Goal: Ask a question

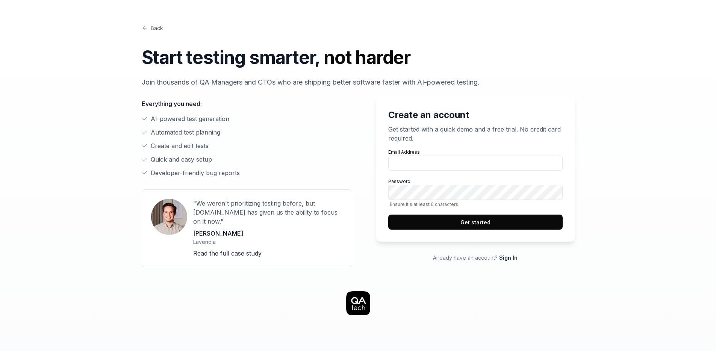
click at [504, 258] on link "Sign In" at bounding box center [508, 257] width 18 height 6
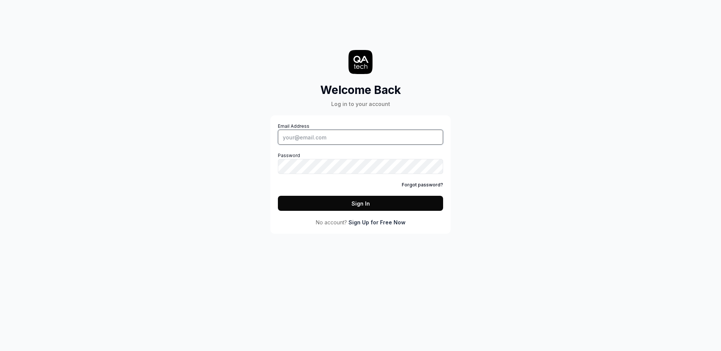
type input "[EMAIL_ADDRESS][PERSON_NAME][DOMAIN_NAME]"
click at [350, 141] on input "[EMAIL_ADDRESS][PERSON_NAME][DOMAIN_NAME]" at bounding box center [360, 137] width 165 height 15
click at [371, 205] on button "Sign In" at bounding box center [360, 203] width 165 height 15
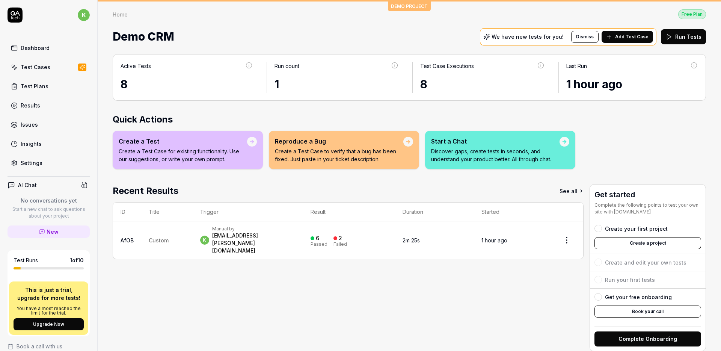
click at [51, 69] on link "Test Cases" at bounding box center [49, 67] width 82 height 15
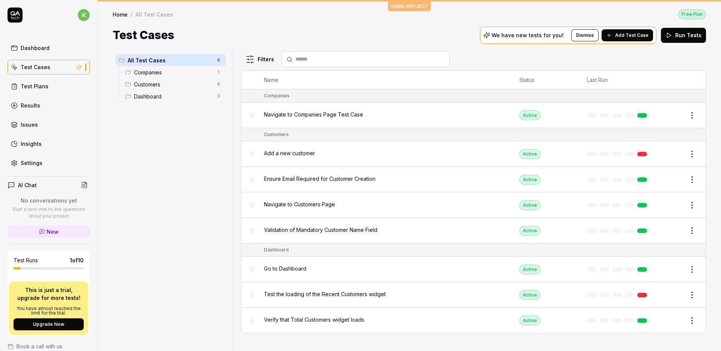
click at [48, 184] on div "AI Chat" at bounding box center [49, 185] width 82 height 11
click at [47, 228] on span "New" at bounding box center [53, 232] width 12 height 8
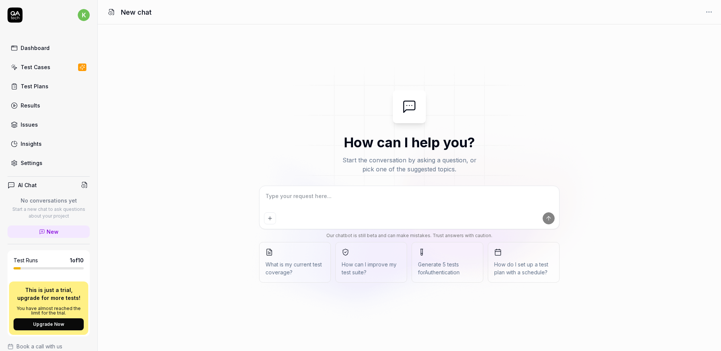
click at [317, 201] on textarea at bounding box center [409, 199] width 291 height 19
type textarea "*"
type textarea "c"
type textarea "*"
type textarea "ca"
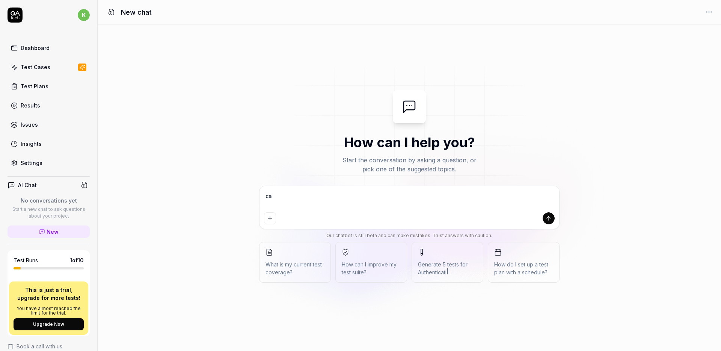
type textarea "*"
type textarea "can"
type textarea "*"
type textarea "can"
type textarea "*"
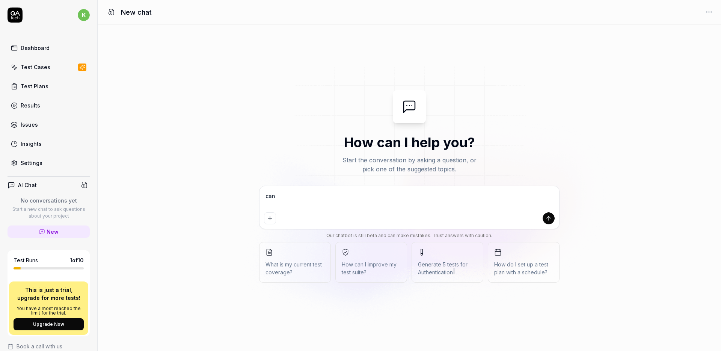
type textarea "can y"
type textarea "*"
type textarea "can yo"
type textarea "*"
type textarea "can you"
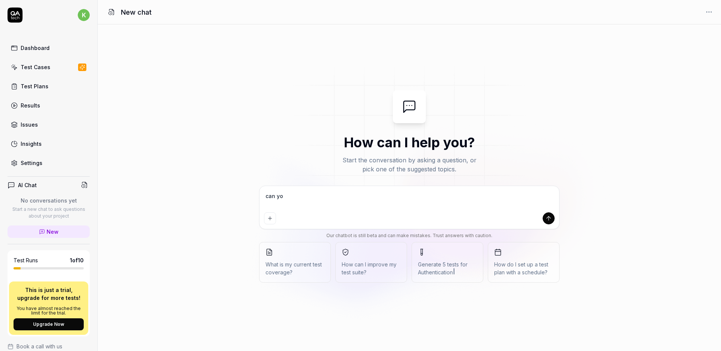
type textarea "*"
type textarea "can you"
type textarea "*"
type textarea "can you t"
type textarea "*"
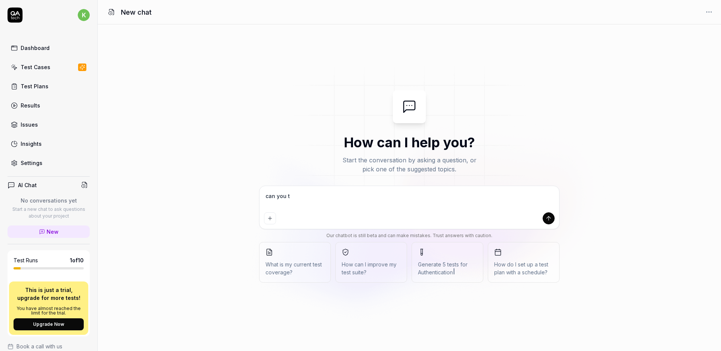
type textarea "can you te"
type textarea "*"
type textarea "can you [PERSON_NAME]"
type textarea "*"
type textarea "can you test"
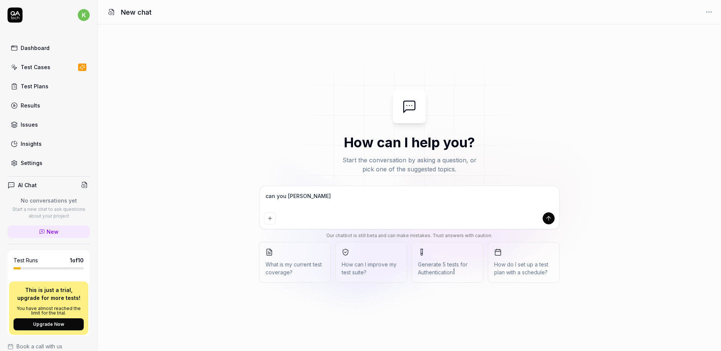
type textarea "*"
type textarea "can you test"
type textarea "*"
type textarea "can you test a"
type textarea "*"
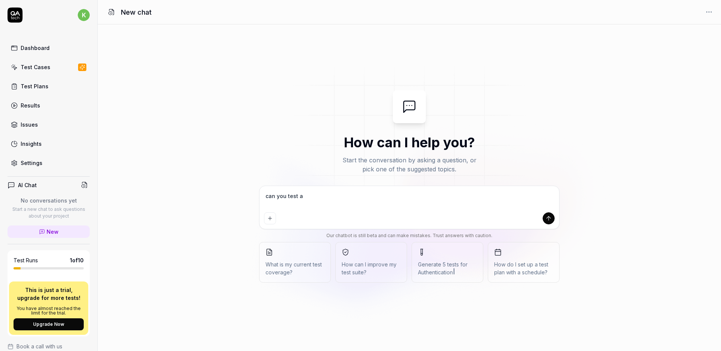
type textarea "can you test a"
type textarea "*"
type textarea "can you test a n"
type textarea "*"
type textarea "can you test a na"
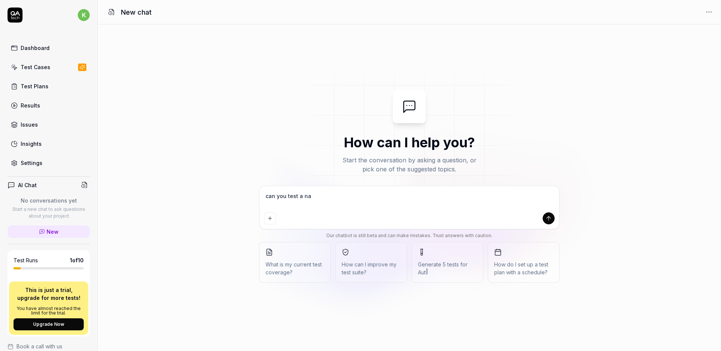
type textarea "*"
type textarea "can you test a nat"
type textarea "*"
type textarea "can you test a nati"
type textarea "*"
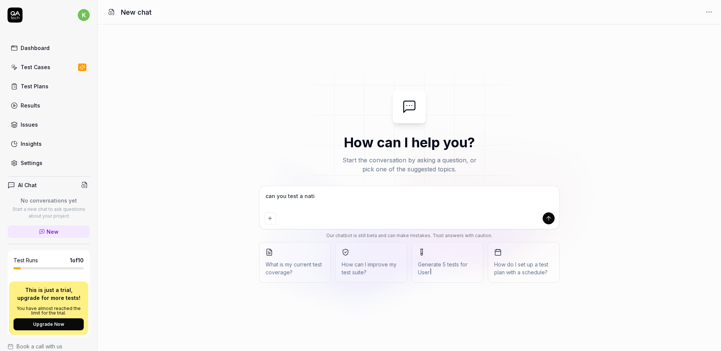
type textarea "can you test a nativ"
type textarea "*"
type textarea "can you test a native"
type textarea "*"
type textarea "can you test a native"
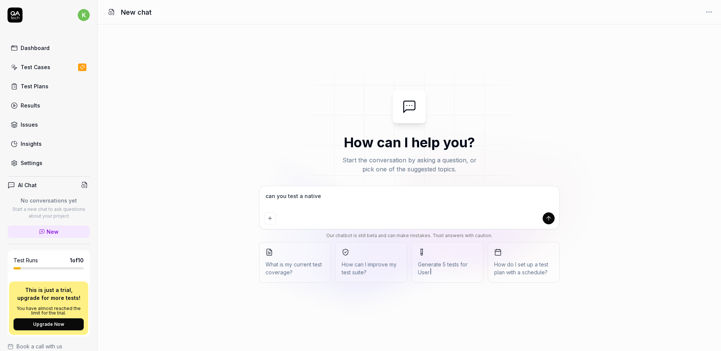
type textarea "*"
type textarea "can you test a native m"
type textarea "*"
type textarea "can you test a native mo"
type textarea "*"
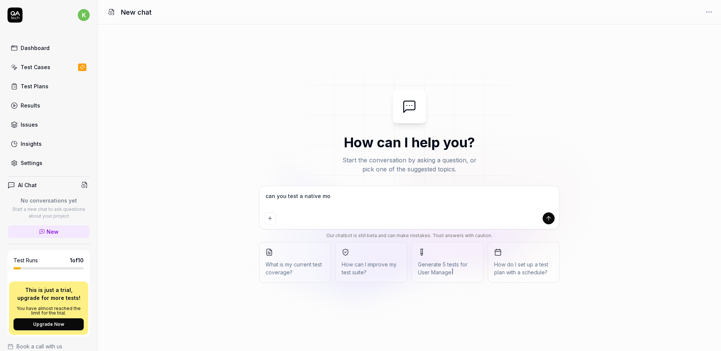
type textarea "can you test a native mov"
type textarea "*"
type textarea "can you test a native mo"
type textarea "*"
type textarea "can you test a native mob"
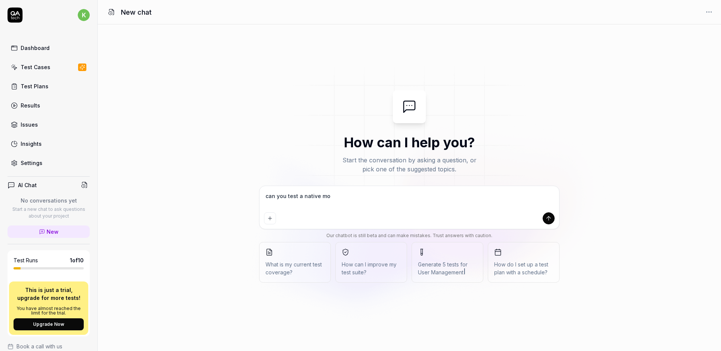
type textarea "*"
type textarea "can you test a native mobi"
type textarea "*"
type textarea "can you test a native mobil"
type textarea "*"
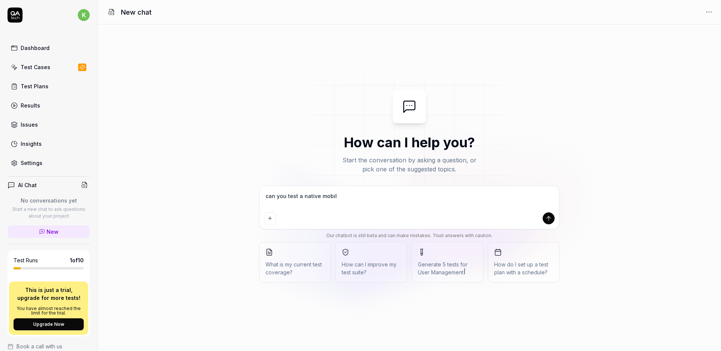
type textarea "can you test a native mobile"
type textarea "*"
type textarea "can you test a native mobile"
type textarea "*"
type textarea "can you test a native mobile a"
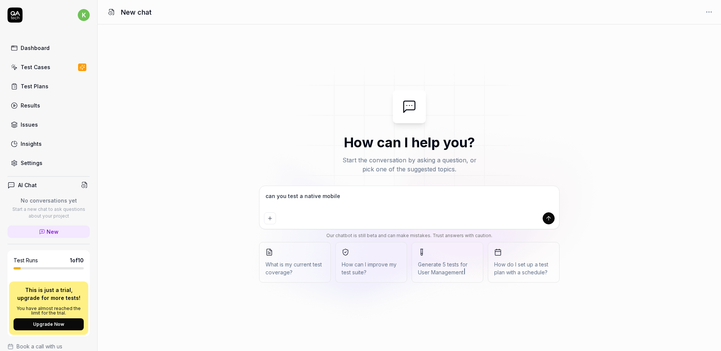
type textarea "*"
type textarea "can you test a native mobile ap"
type textarea "*"
type textarea "can you test a native mobile app"
type textarea "*"
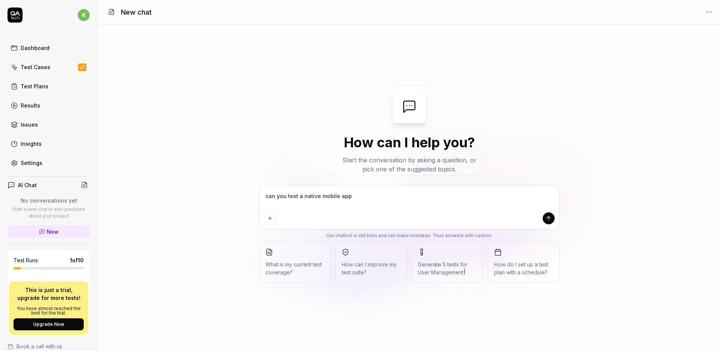
type textarea "can you test a native mobile apps"
type textarea "*"
type textarea "can you test a native mobile apps?"
type textarea "*"
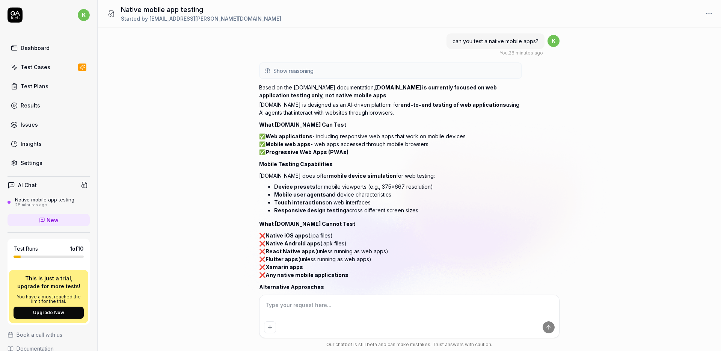
scroll to position [88, 0]
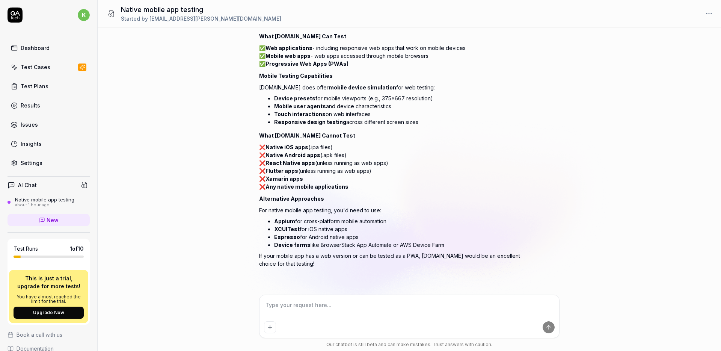
type textarea "*"
